Goal: Task Accomplishment & Management: Manage account settings

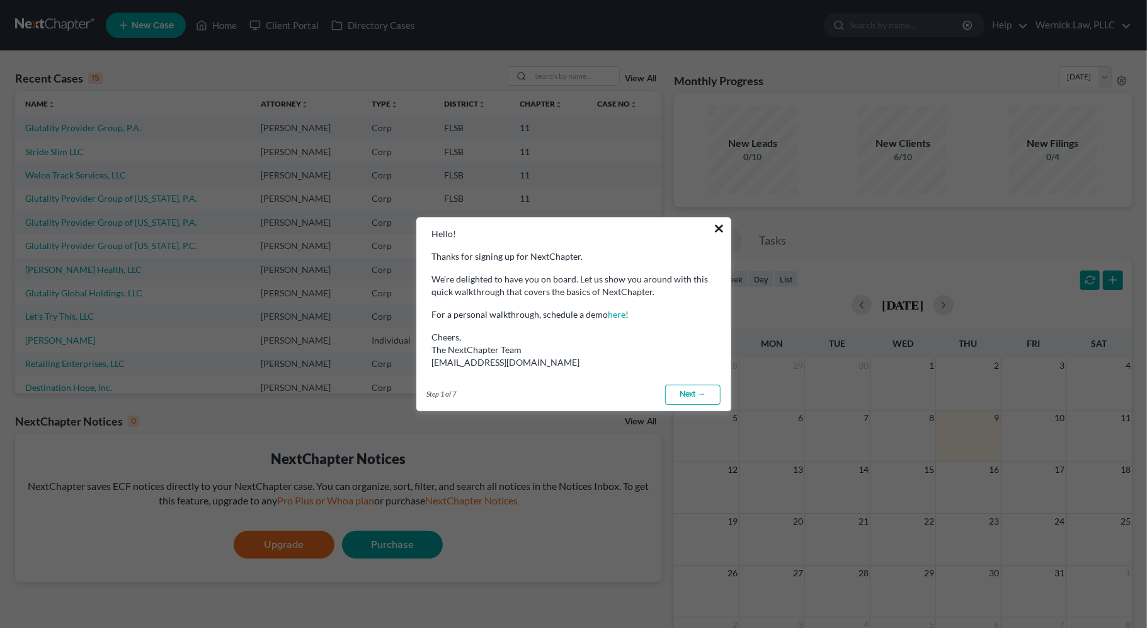
click at [718, 229] on button "×" at bounding box center [720, 228] width 12 height 20
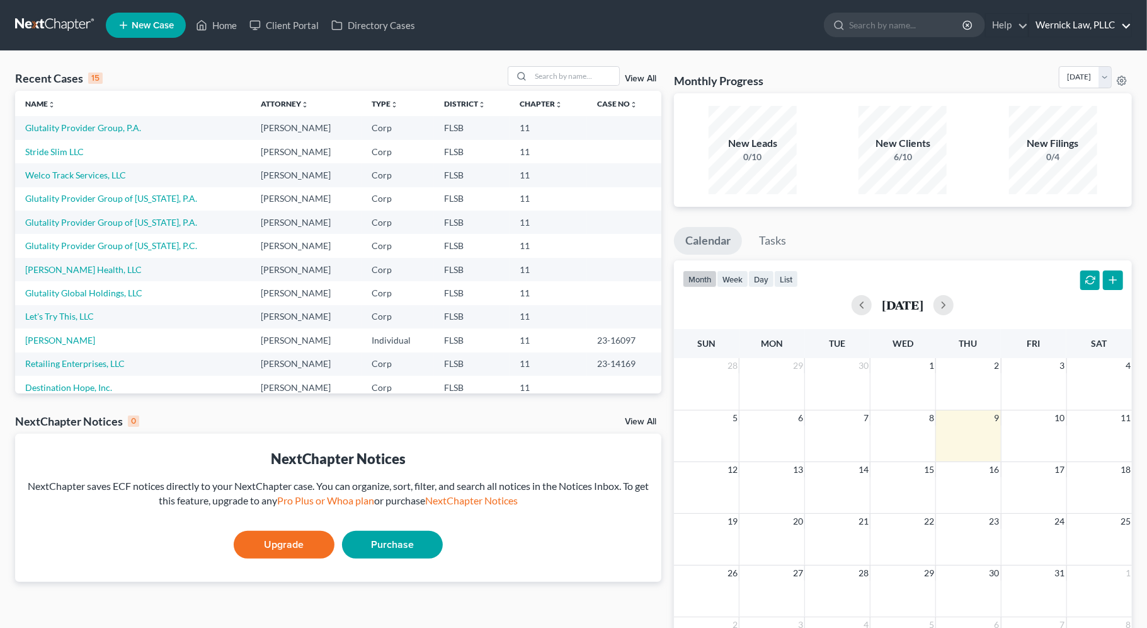
click at [1090, 26] on link "Wernick Law, PLLC" at bounding box center [1080, 25] width 102 height 23
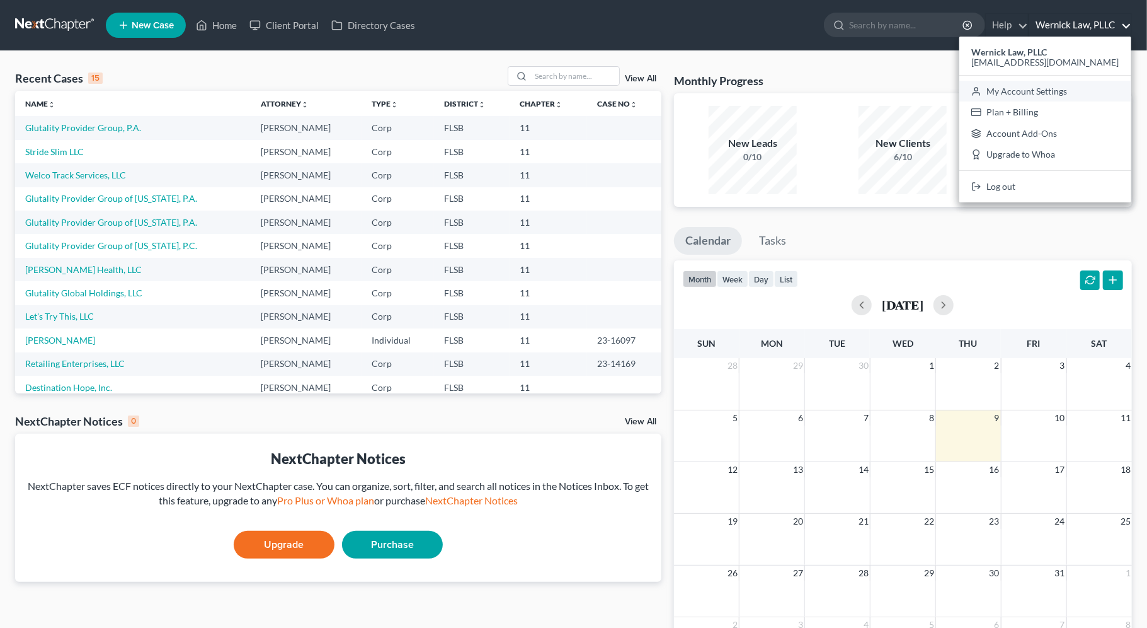
click at [1042, 92] on link "My Account Settings" at bounding box center [1046, 91] width 172 height 21
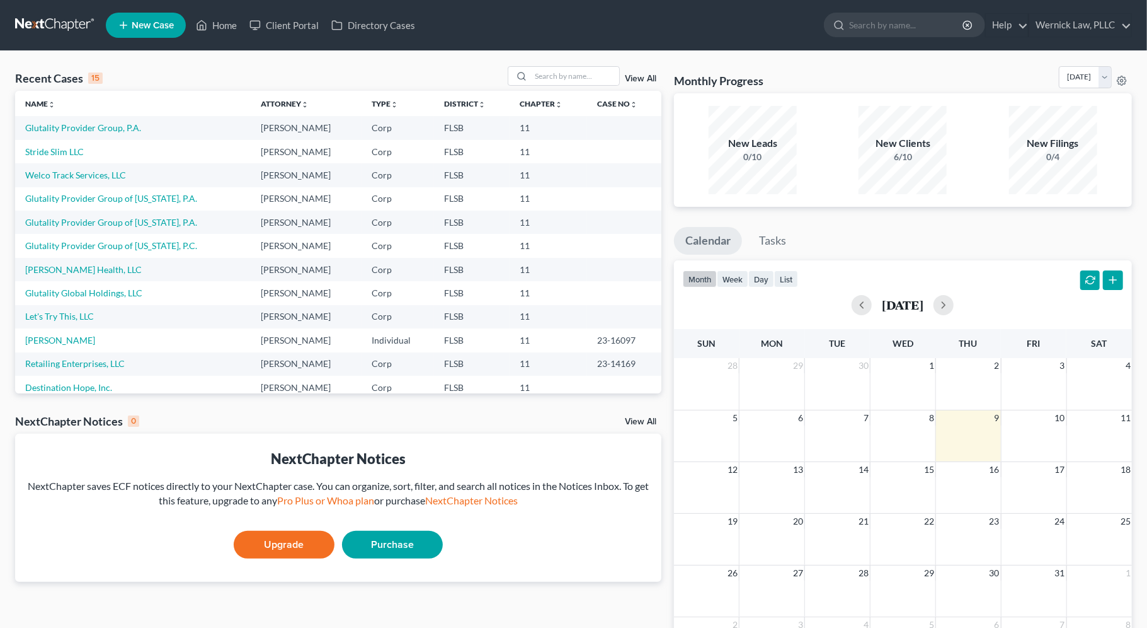
select select "17"
select select "24"
select select "9"
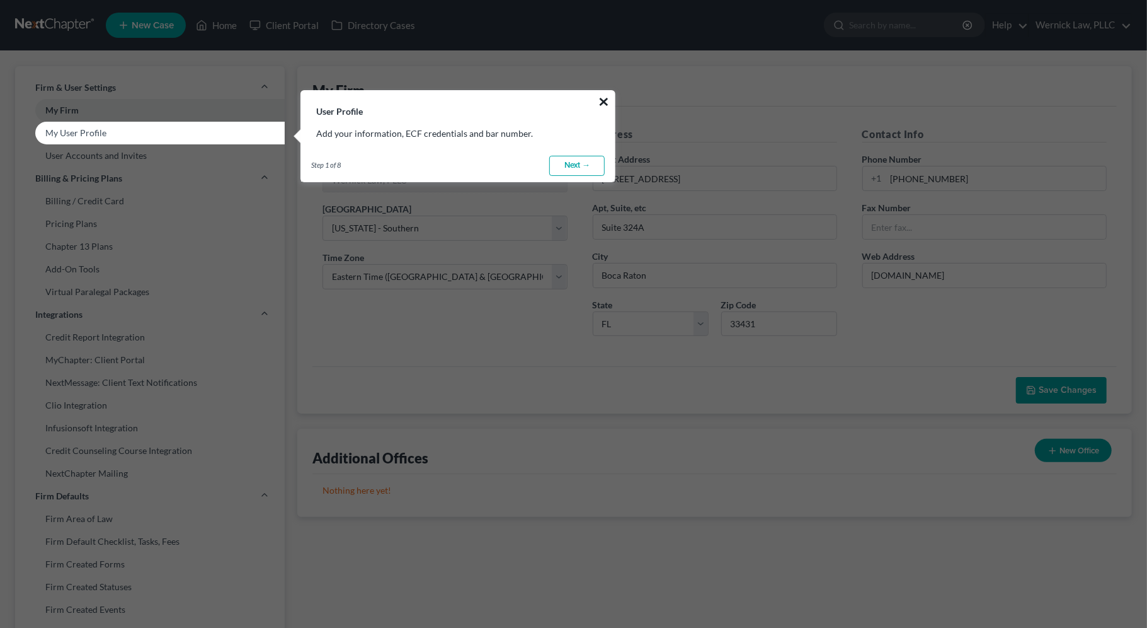
click at [602, 103] on button "×" at bounding box center [604, 101] width 12 height 20
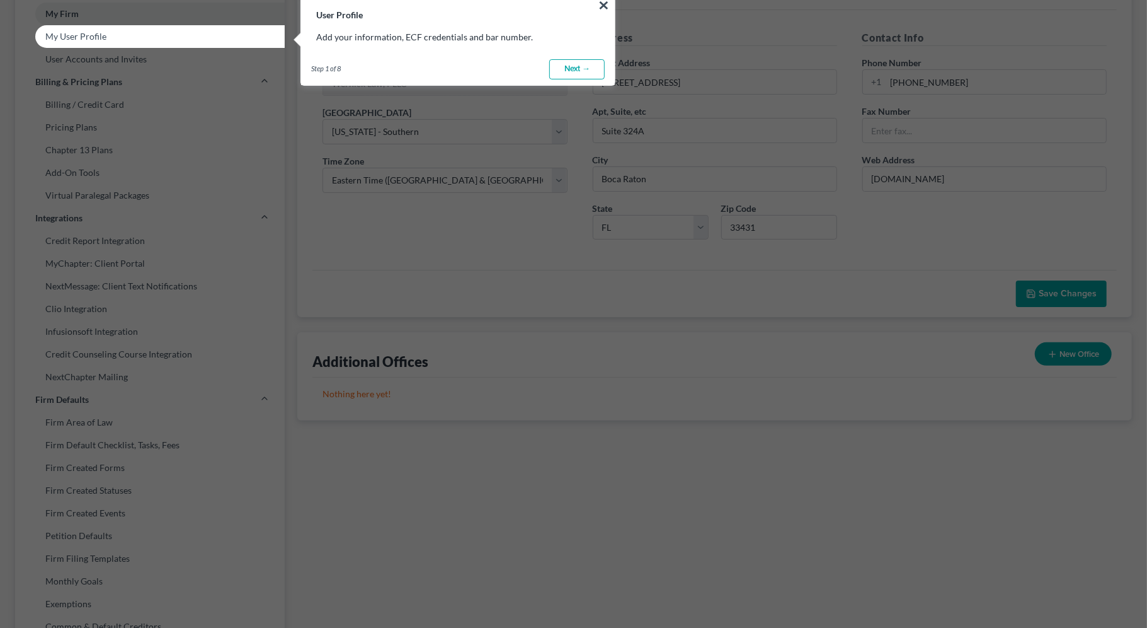
scroll to position [15, 0]
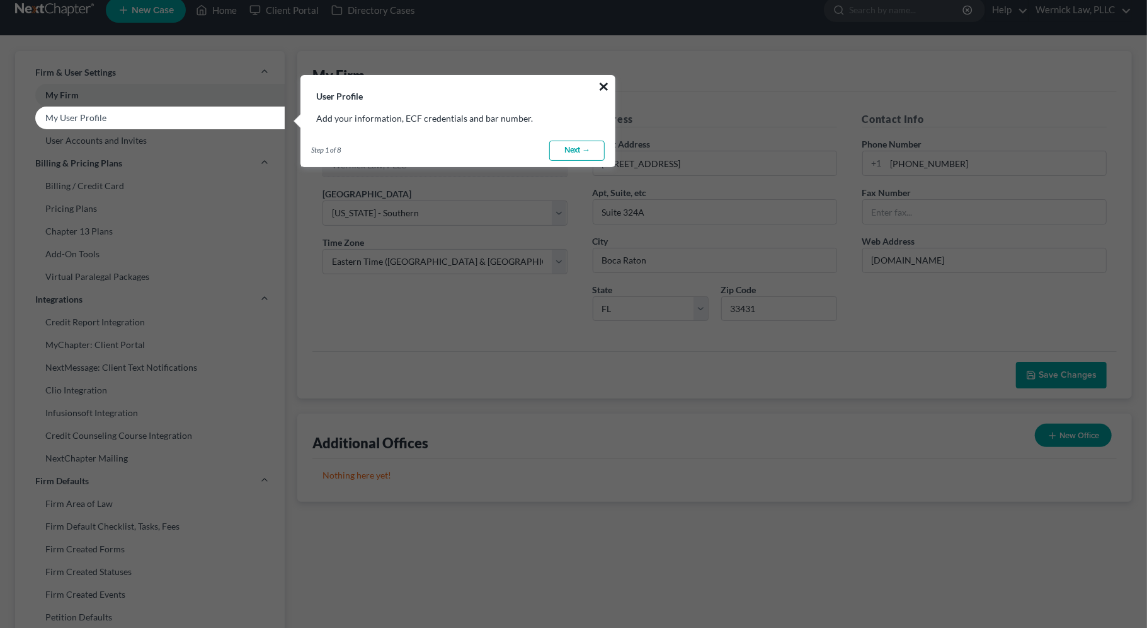
click at [606, 84] on button "×" at bounding box center [604, 86] width 12 height 20
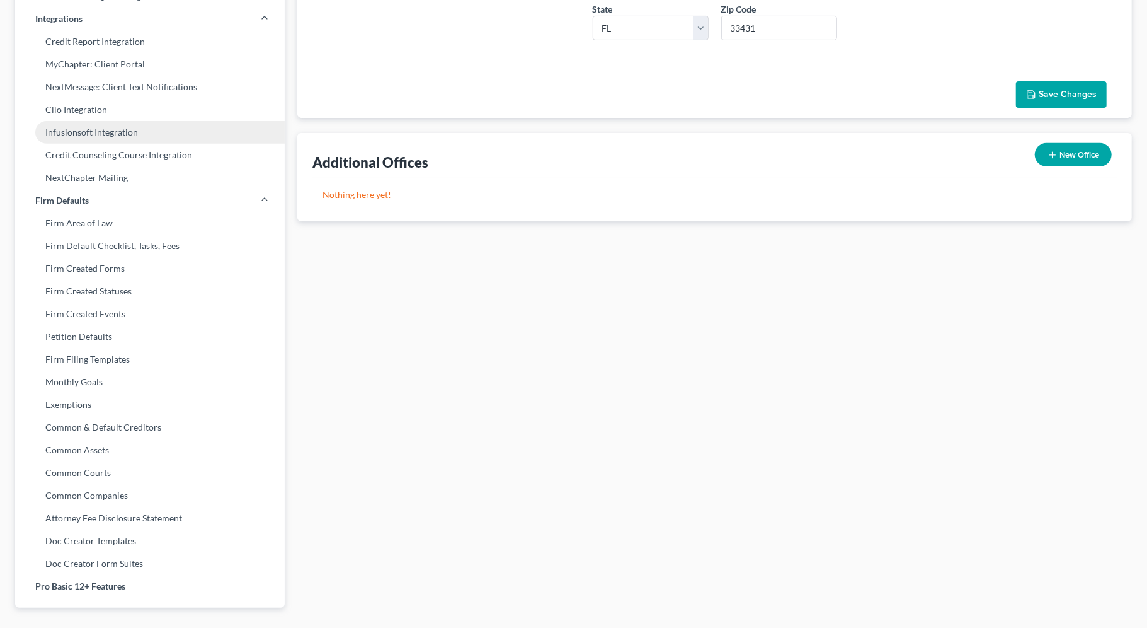
scroll to position [298, 0]
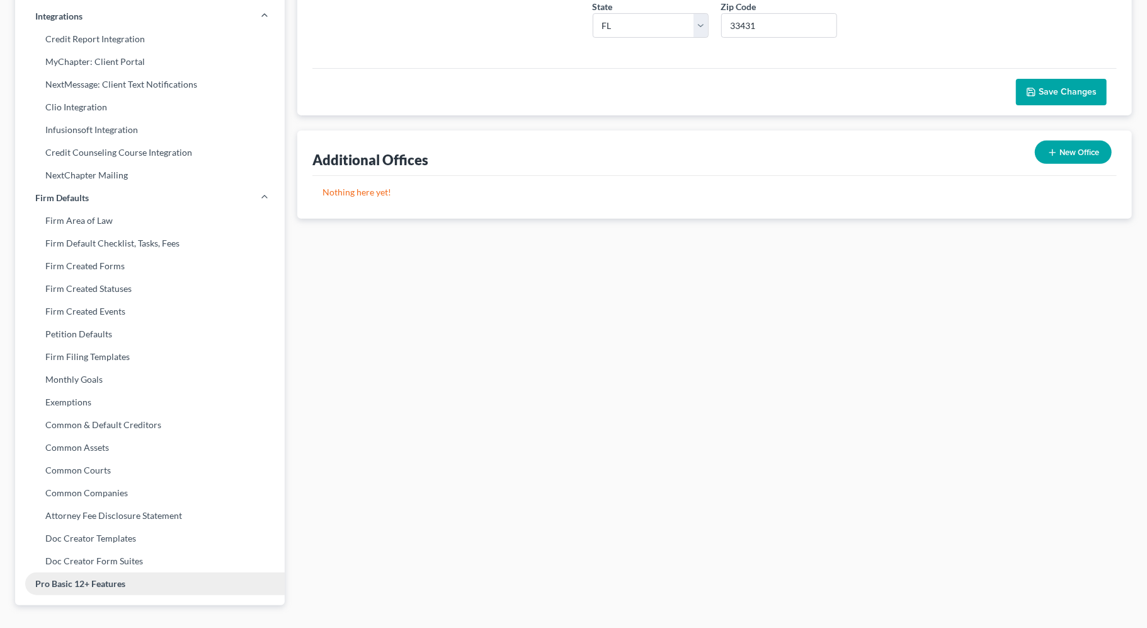
click at [93, 581] on link "Pro Basic 12+ Features" at bounding box center [150, 583] width 270 height 23
